Goal: Information Seeking & Learning: Learn about a topic

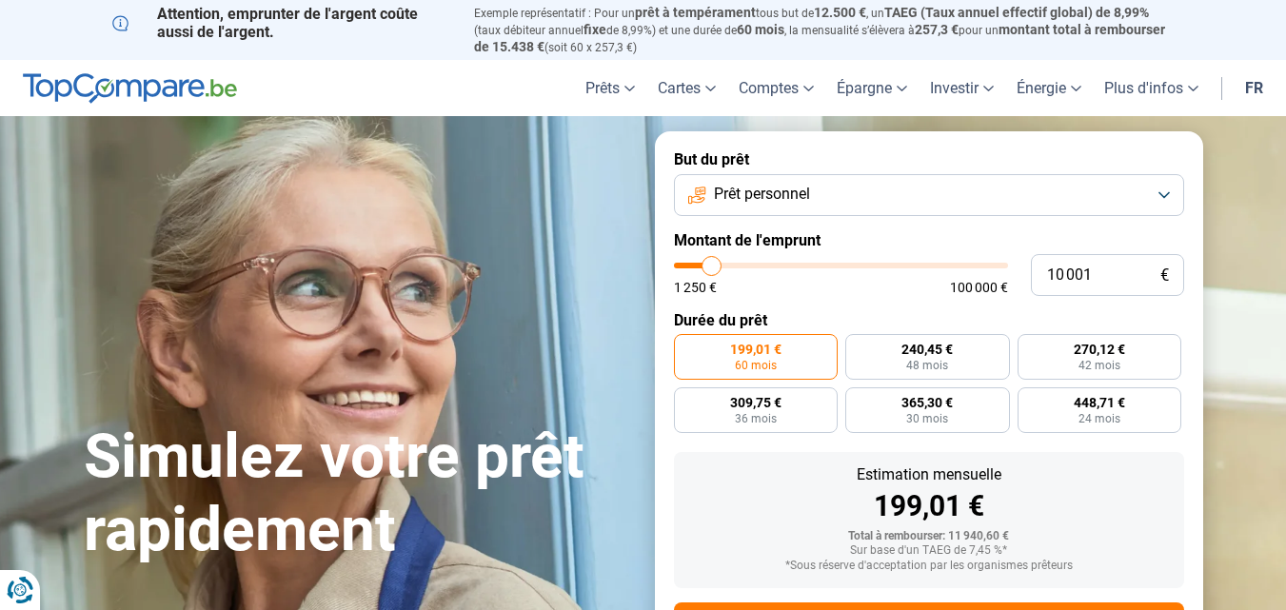
type input "2 000"
type input "2000"
click at [686, 263] on input "range" at bounding box center [841, 266] width 334 height 6
radio input "true"
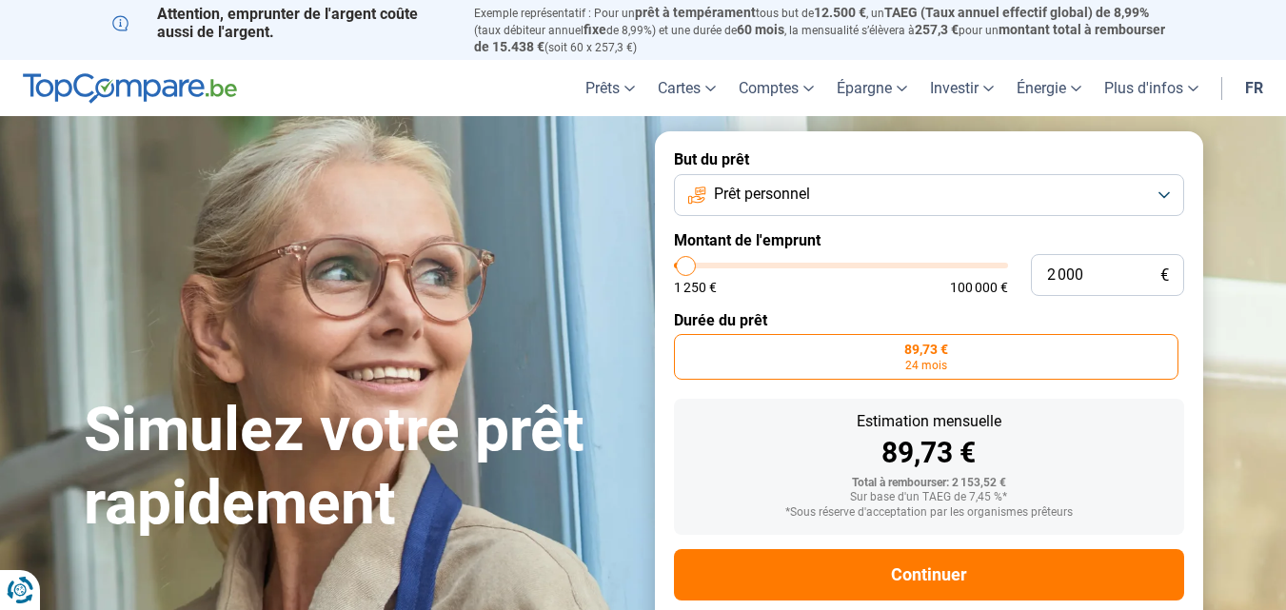
scroll to position [35, 0]
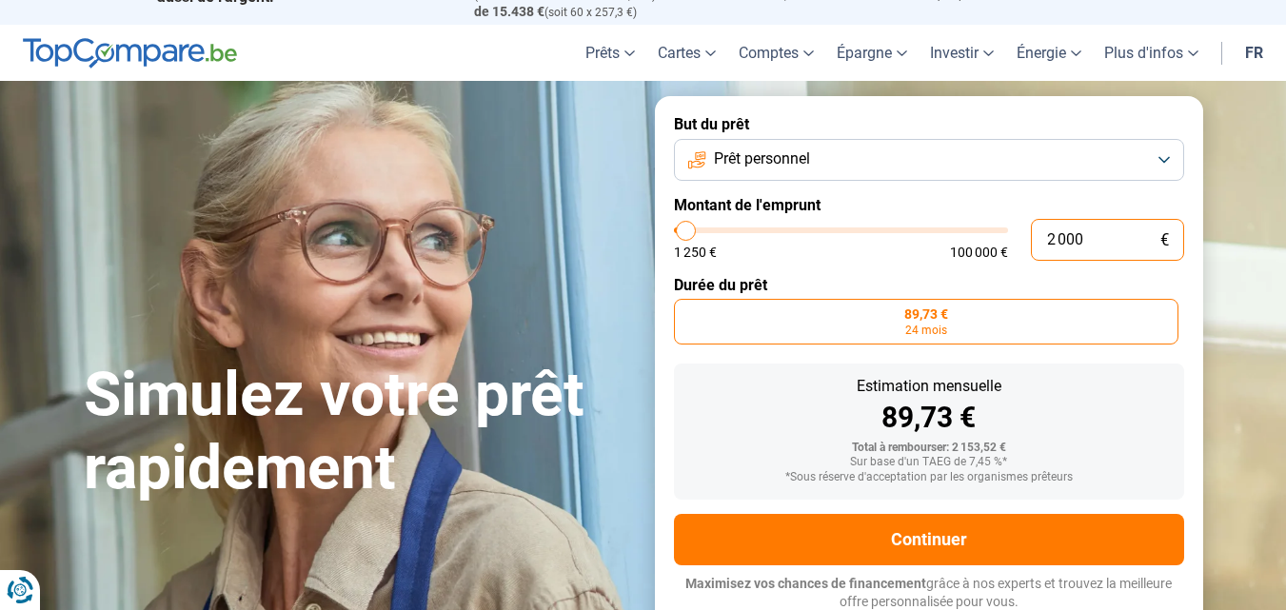
click at [1096, 235] on input "2 000" at bounding box center [1107, 240] width 153 height 42
type input "200"
type input "1250"
type input "20"
type input "1250"
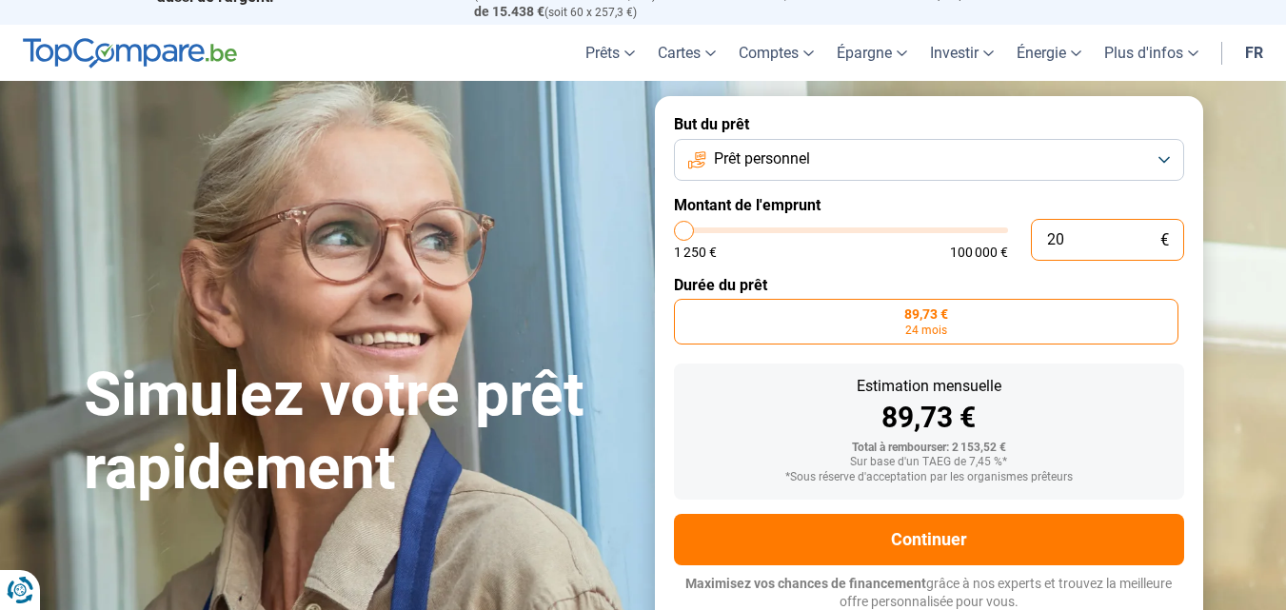
type input "2"
type input "1250"
type input "0"
type input "1250"
type input "1"
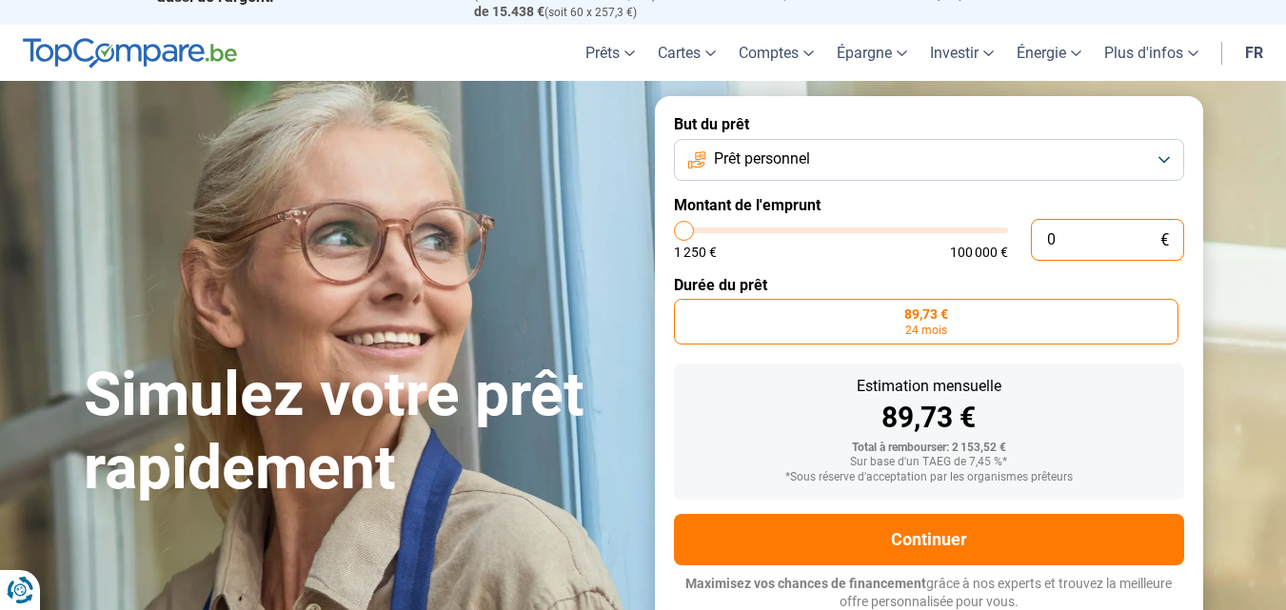
type input "1250"
type input "10"
type input "1250"
type input "100"
type input "1250"
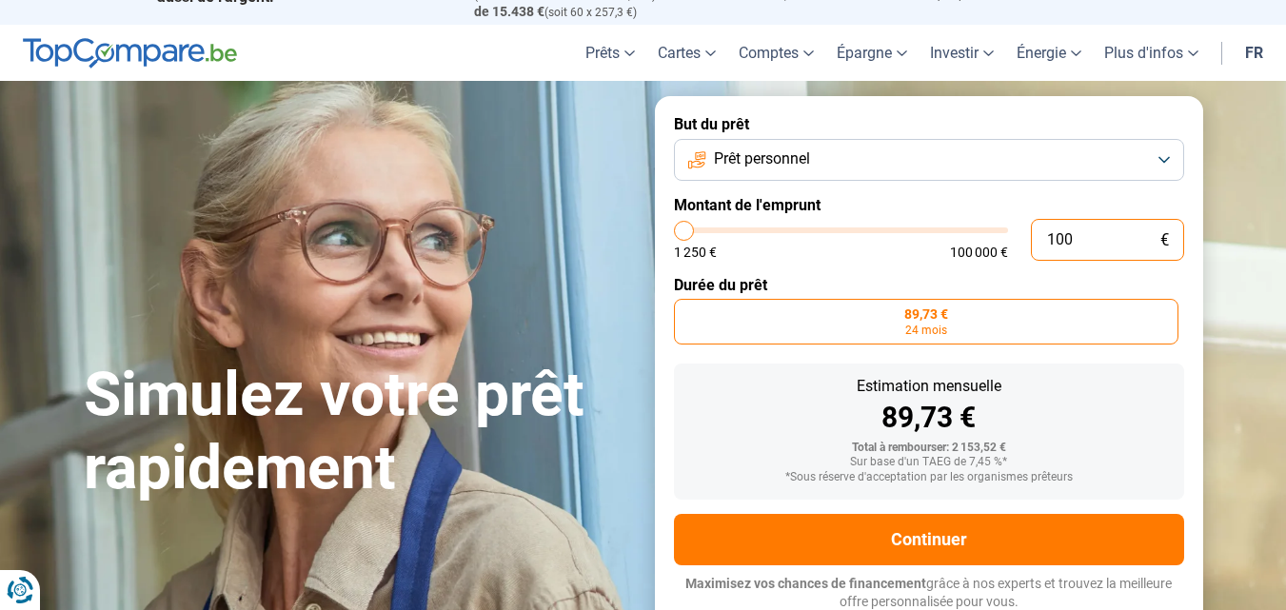
type input "1 000"
type input "1250"
type input "1 250"
type input "1250"
click at [1163, 157] on button "Prêt personnel" at bounding box center [929, 160] width 510 height 42
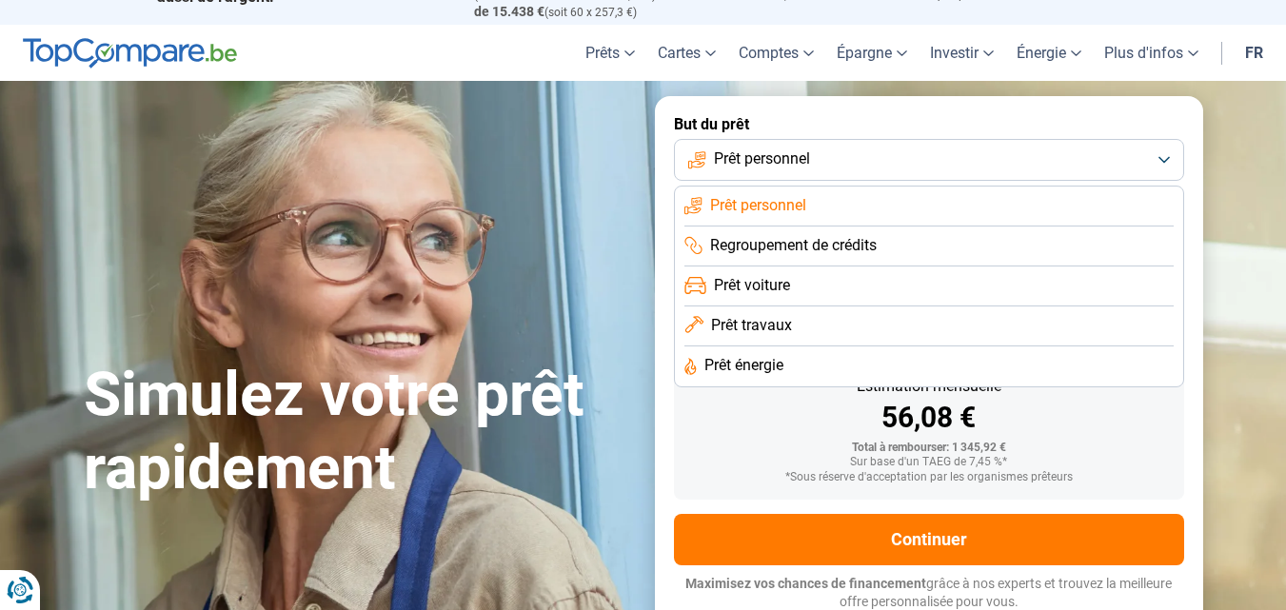
click at [1230, 144] on section "Simulez votre prêt rapidement Simulez votre prêt rapidement But du prêt Prêt pe…" at bounding box center [643, 363] width 1286 height 564
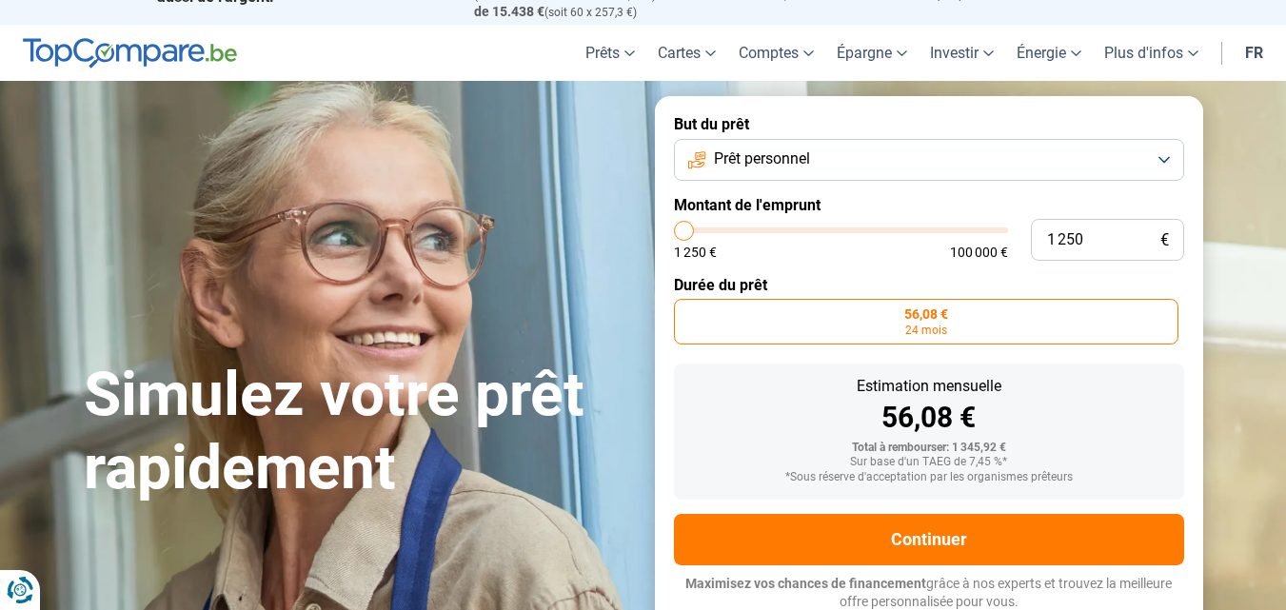
click at [1230, 144] on section "Simulez votre prêt rapidement Simulez votre prêt rapidement But du prêt Prêt pe…" at bounding box center [643, 363] width 1286 height 564
click at [1089, 233] on input "1 250" at bounding box center [1107, 240] width 153 height 42
type input "12 501"
type input "12500"
type input "125 010"
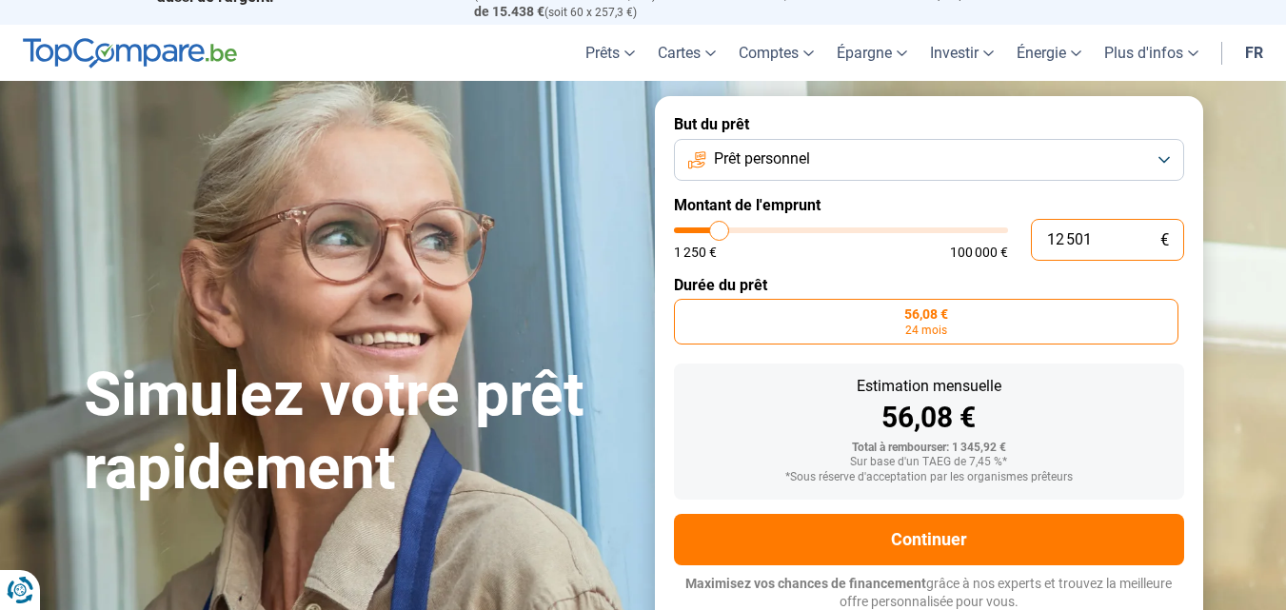
type input "100000"
type input "12 501"
type input "12500"
type input "1 250"
type input "1250"
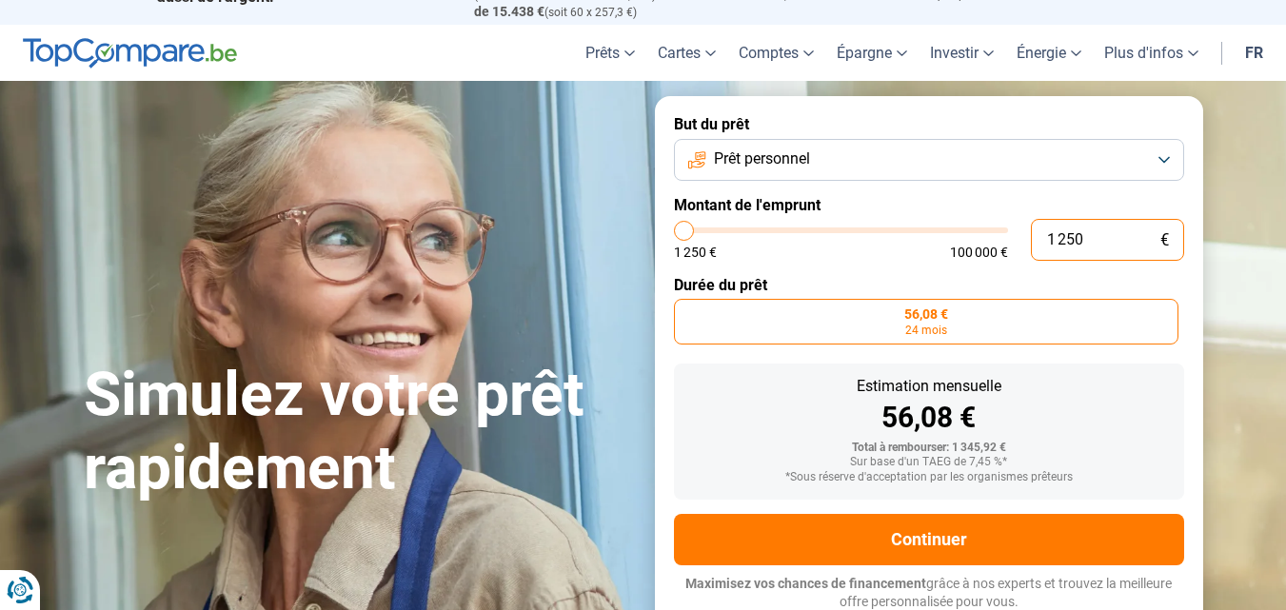
type input "125"
type input "1250"
type input "12"
type input "1250"
type input "1"
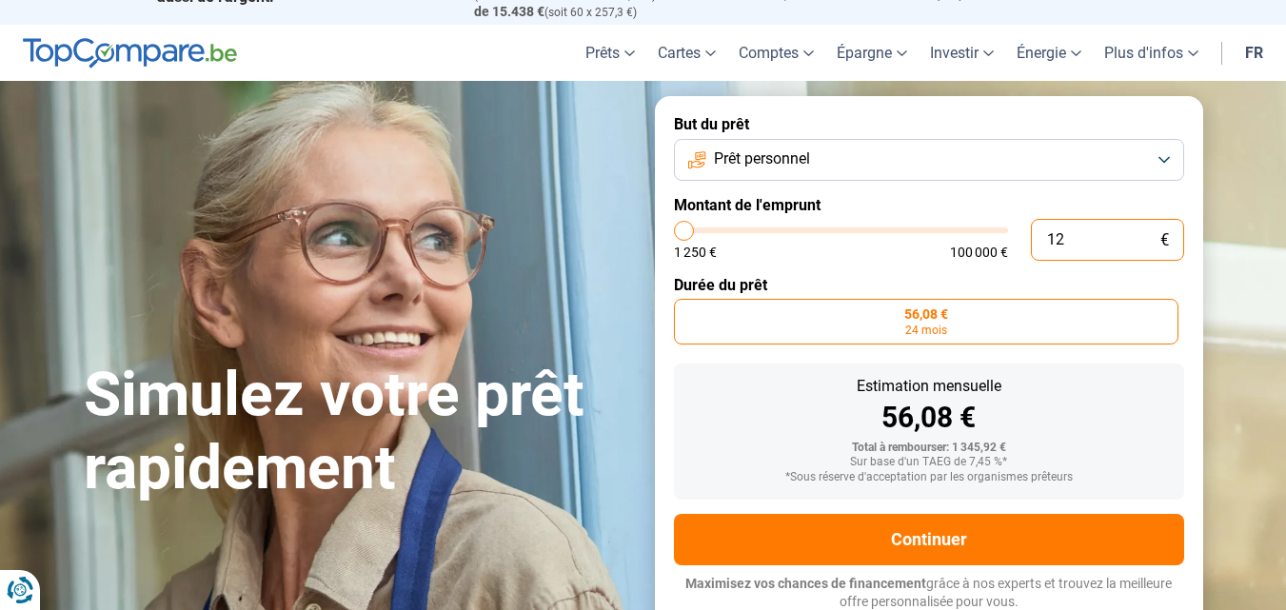
type input "1250"
type input "0"
type input "1250"
type input "1 250"
type input "1250"
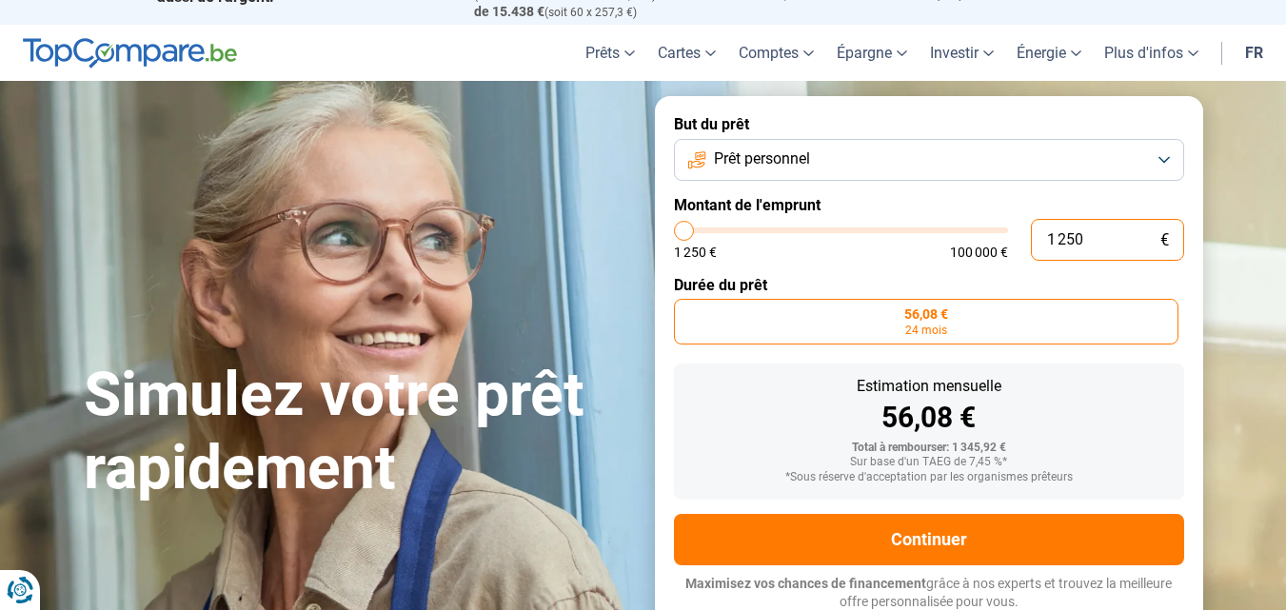
type input "12 501"
type input "12500"
type input "125 010"
type input "100000"
type input "100 000"
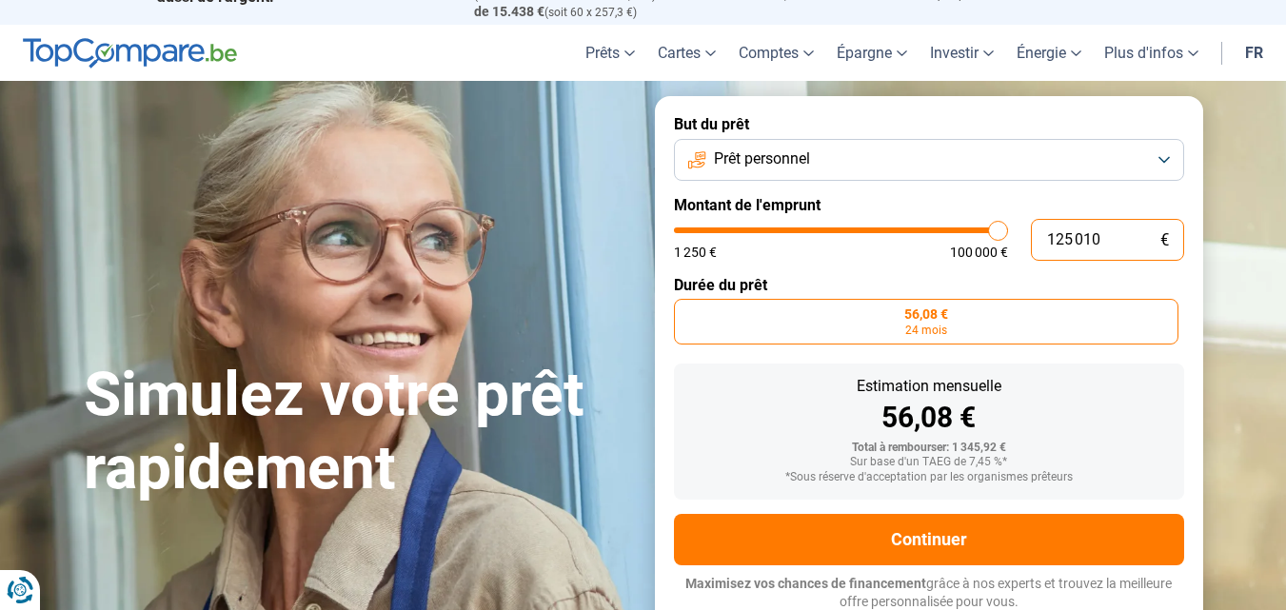
type input "100000"
radio input "false"
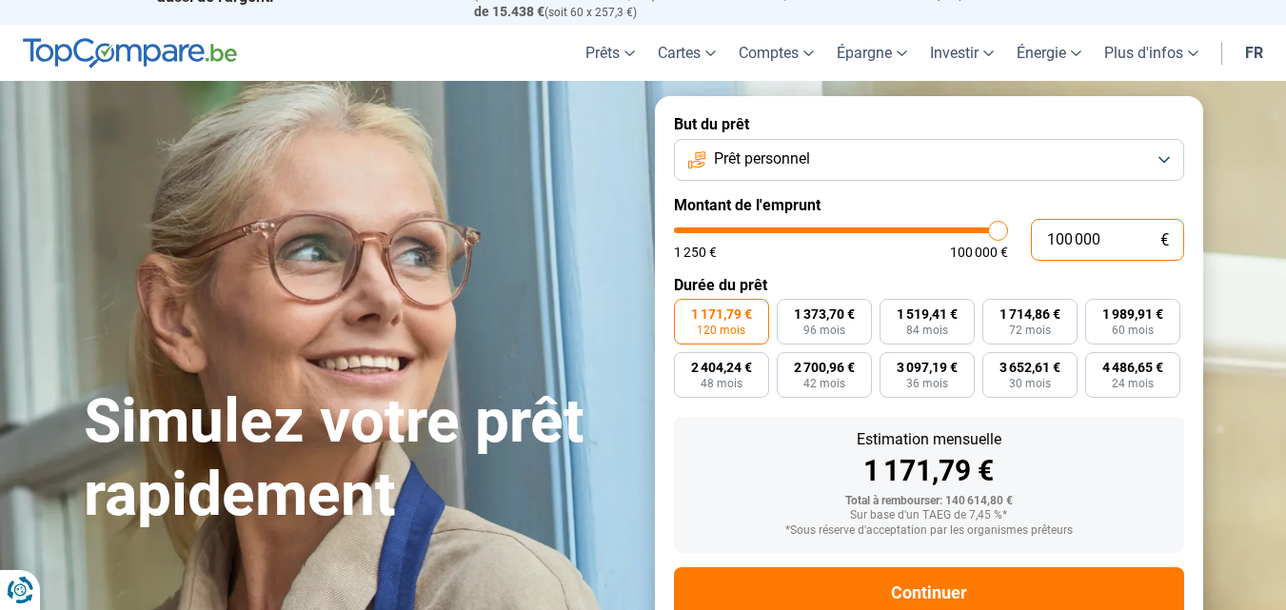
scroll to position [89, 0]
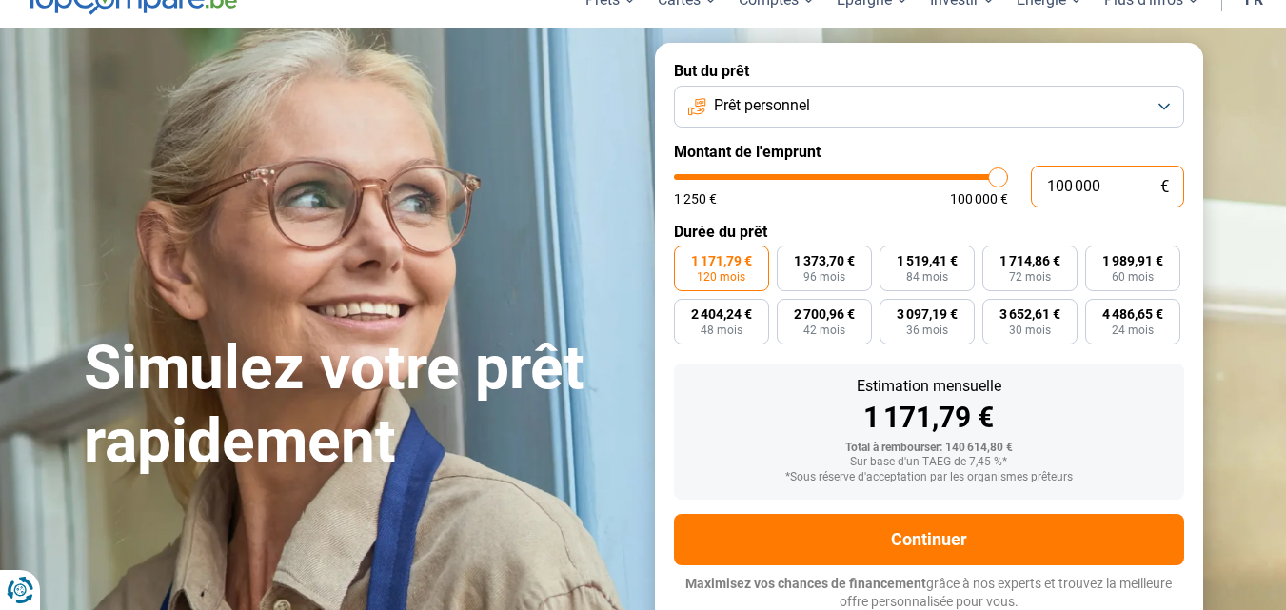
type input "10 000"
type input "10000"
type input "1 000"
type input "1250"
type input "100"
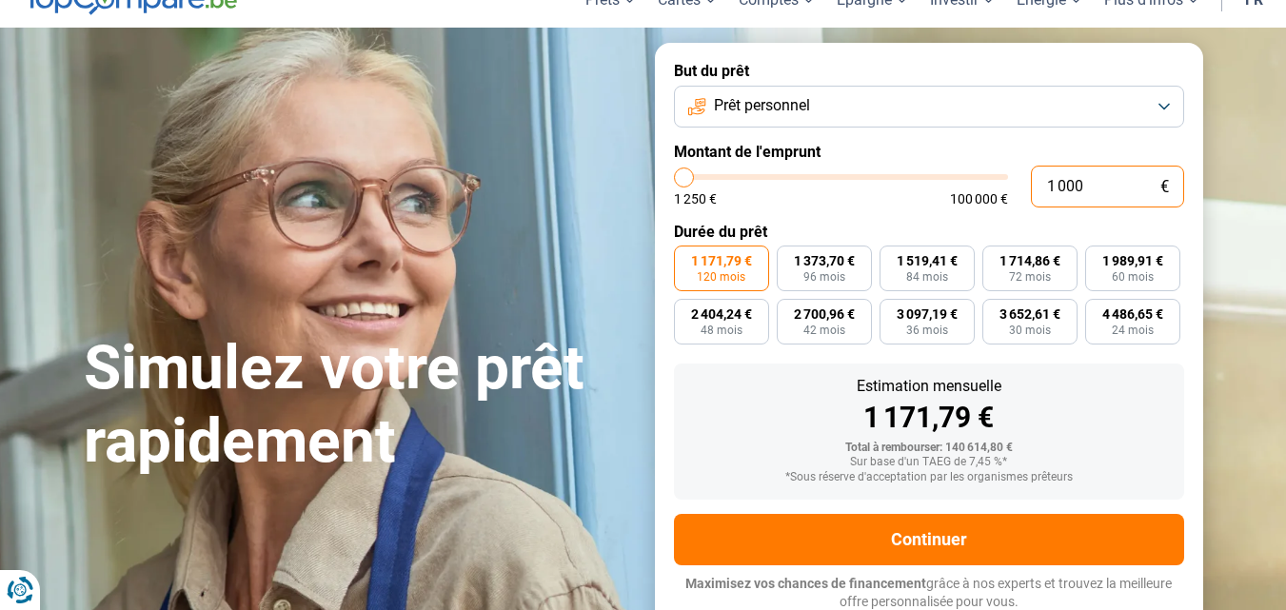
type input "1250"
type input "10"
type input "1250"
type input "1"
type input "1250"
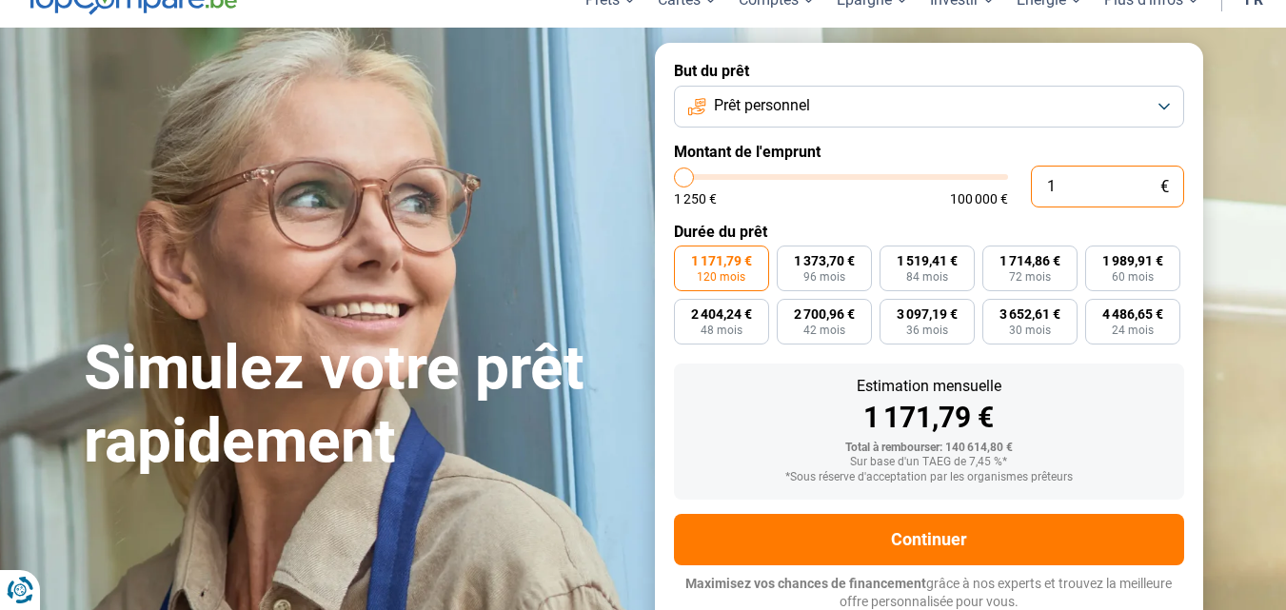
type input "0"
type input "1250"
type input "1"
type input "1250"
type input "10"
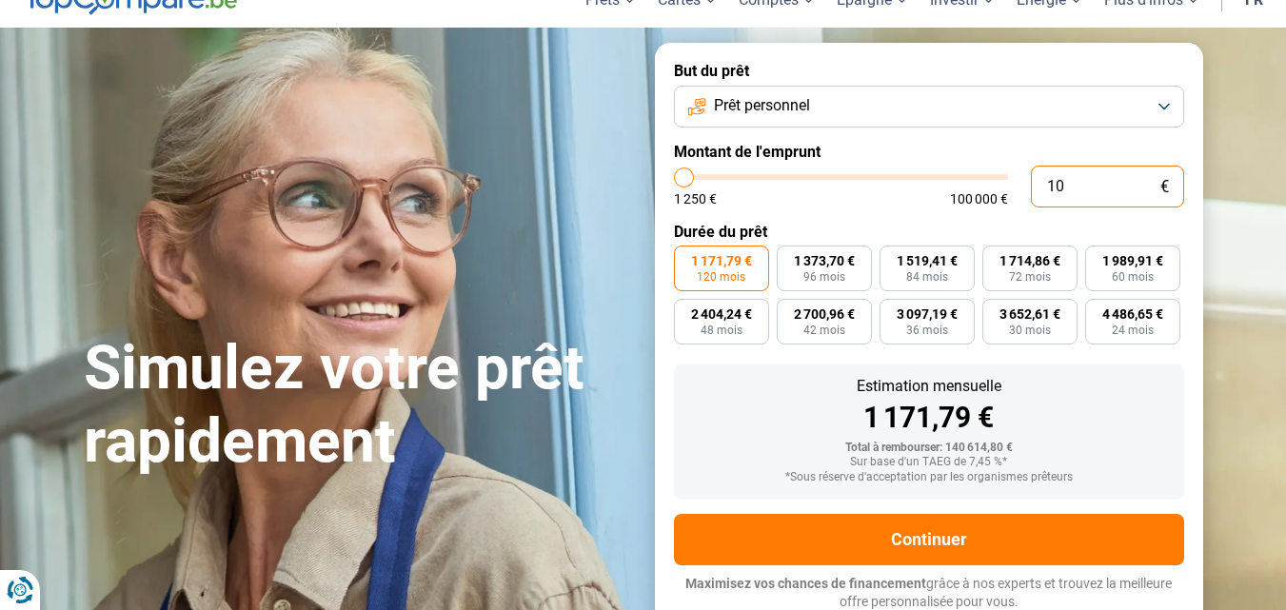
type input "1250"
type input "100"
type input "1250"
type input "1 000"
type input "1250"
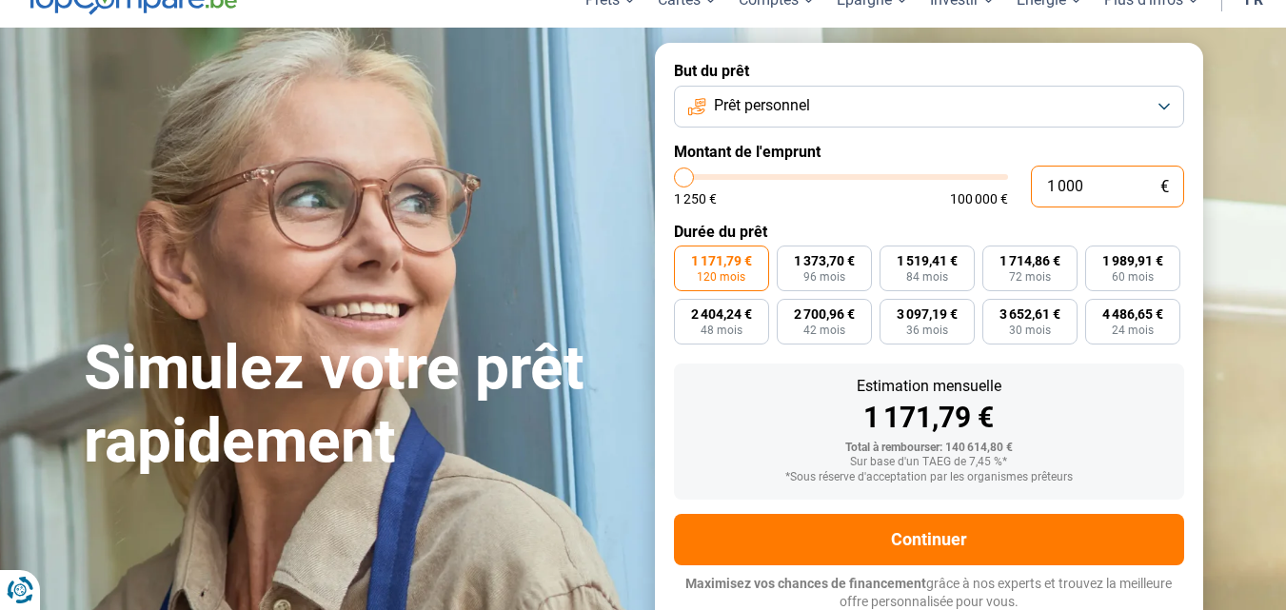
type input "1 250"
type input "1250"
radio input "true"
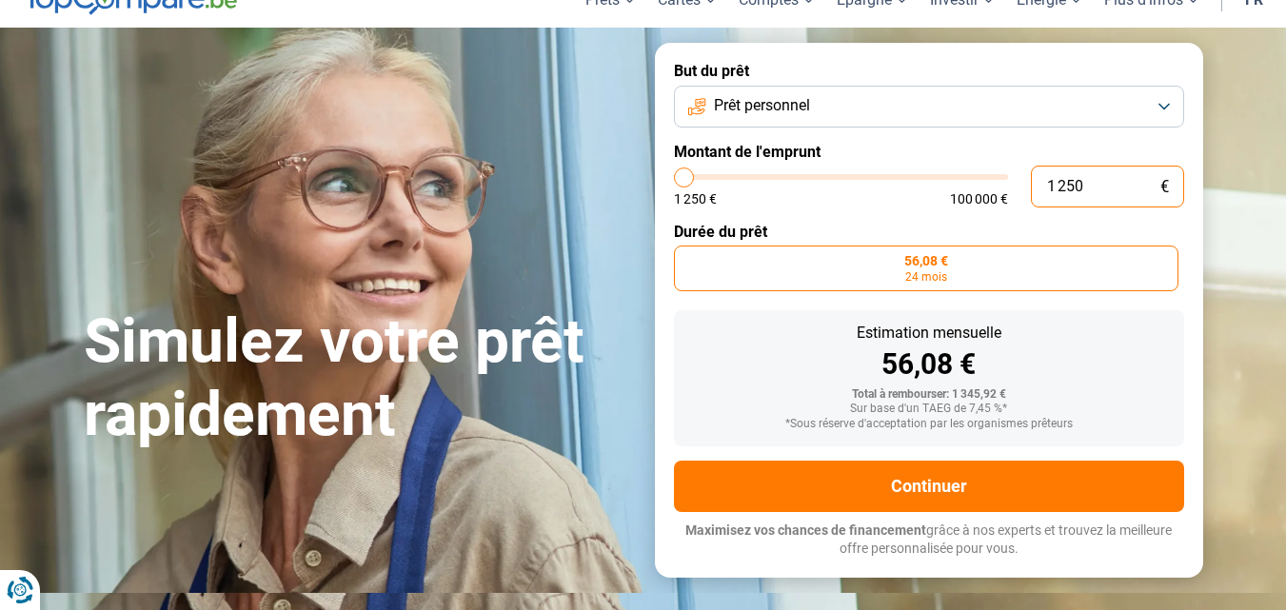
scroll to position [35, 0]
